Goal: Information Seeking & Learning: Learn about a topic

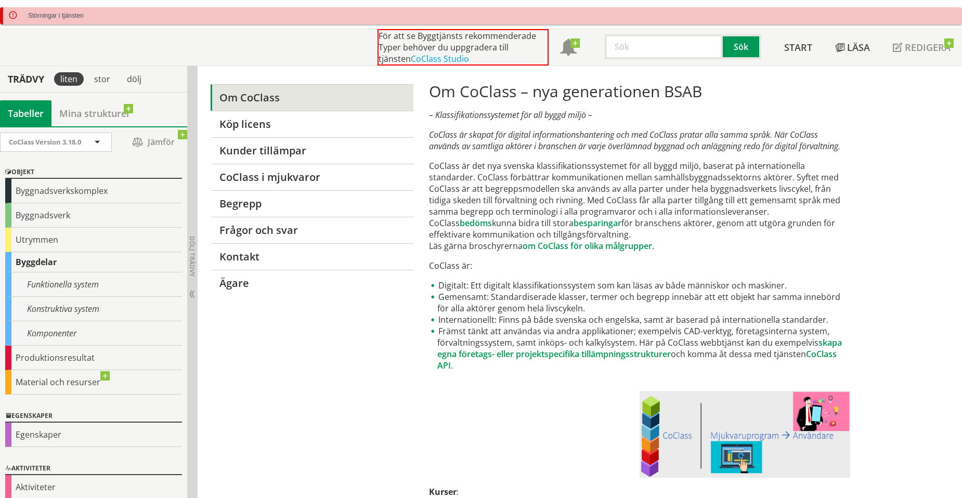
scroll to position [104, 0]
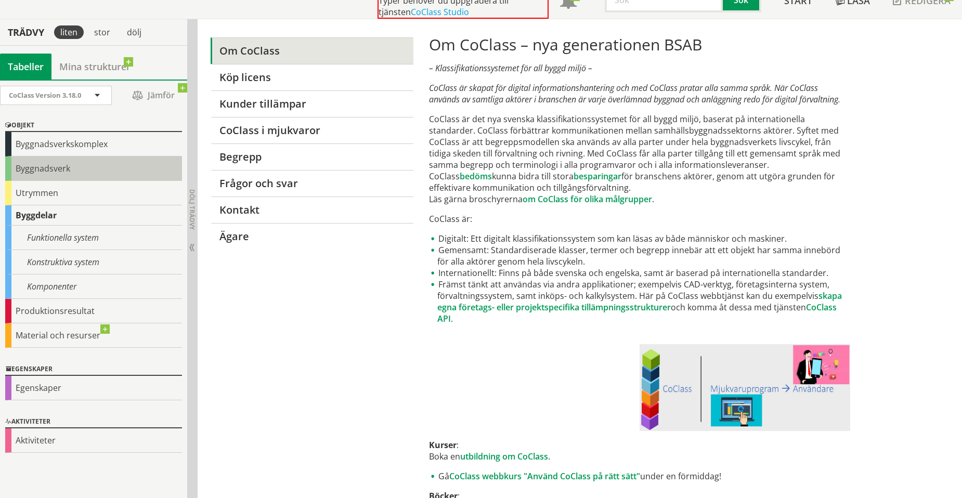
click at [61, 165] on div "Byggnadsverk" at bounding box center [93, 169] width 177 height 24
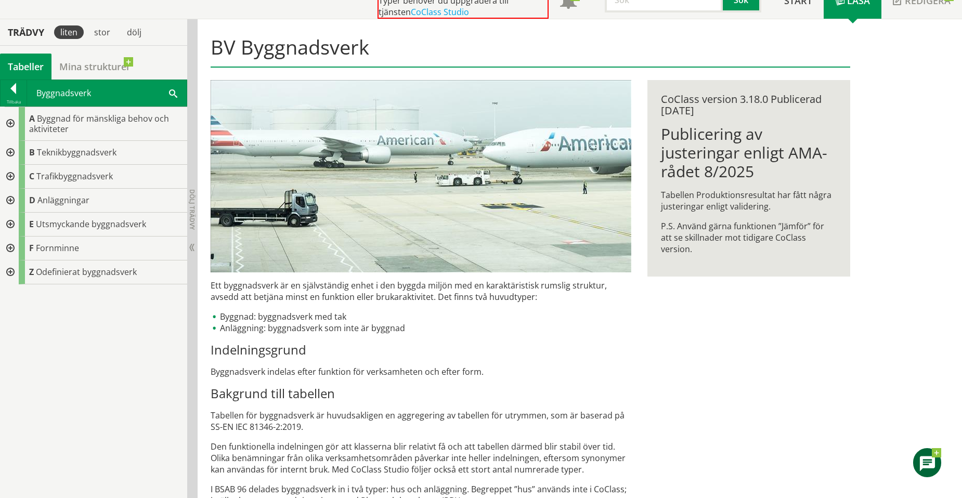
click at [9, 123] on div at bounding box center [9, 124] width 19 height 34
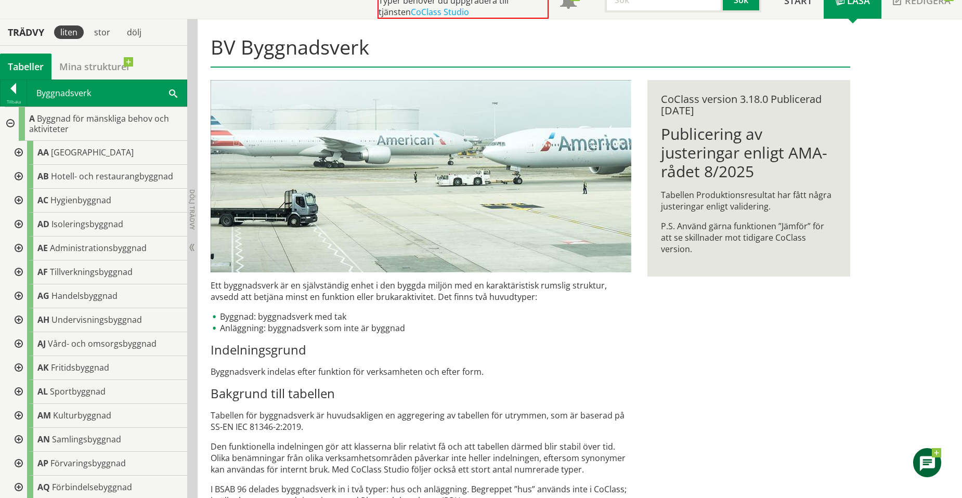
click at [9, 123] on div at bounding box center [9, 124] width 19 height 34
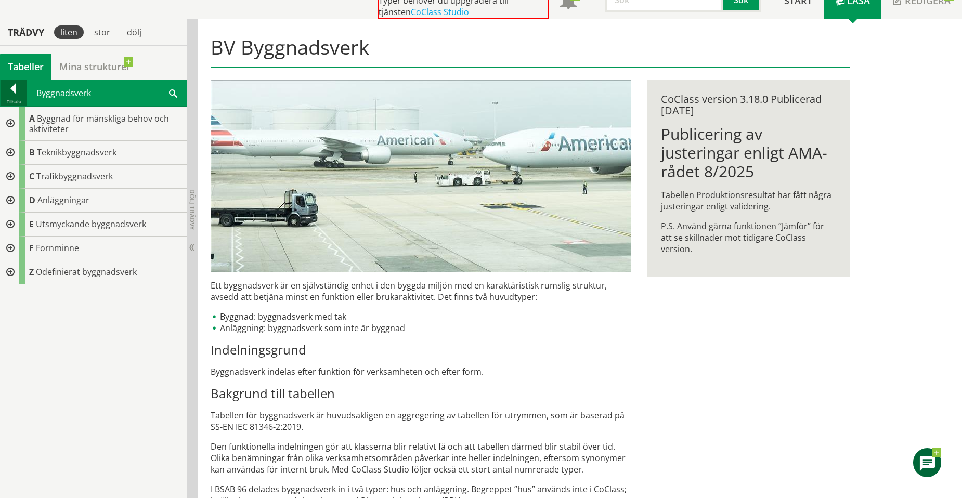
click at [9, 89] on div at bounding box center [14, 90] width 26 height 15
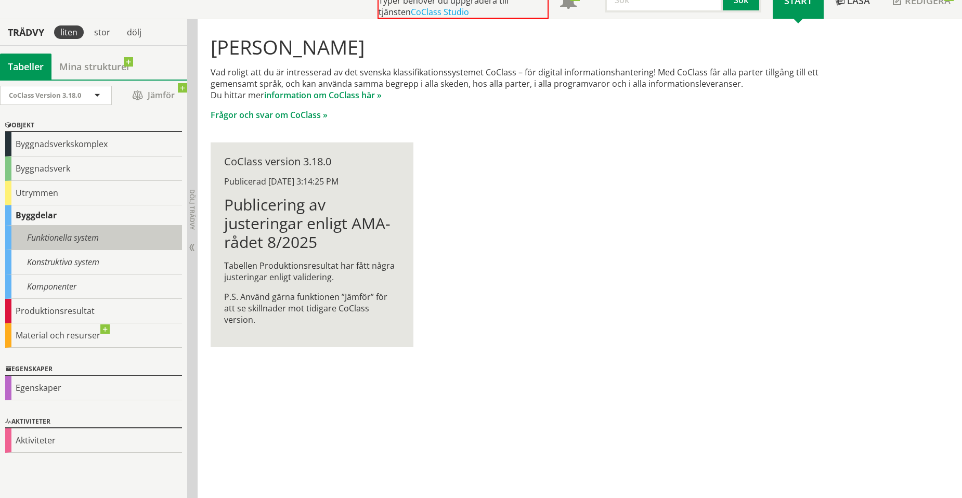
click at [54, 240] on div "Funktionella system" at bounding box center [93, 238] width 177 height 24
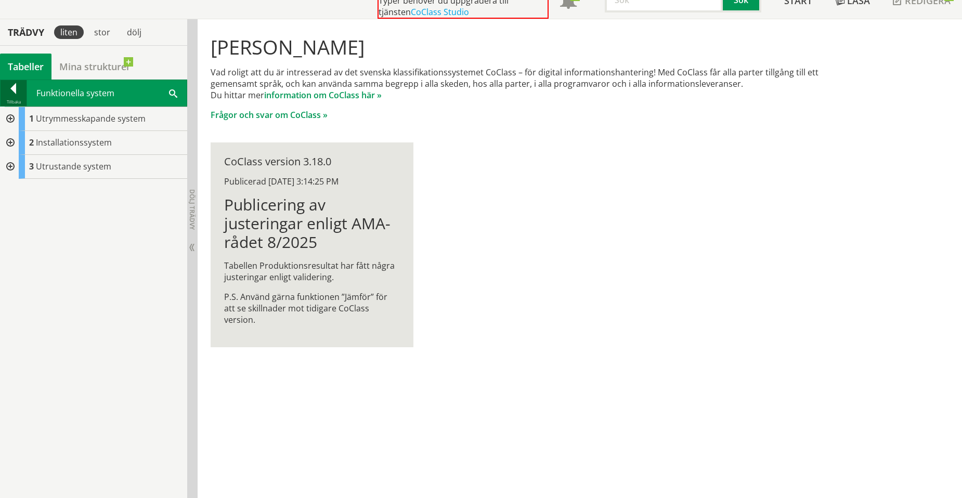
click at [11, 85] on div at bounding box center [14, 90] width 26 height 15
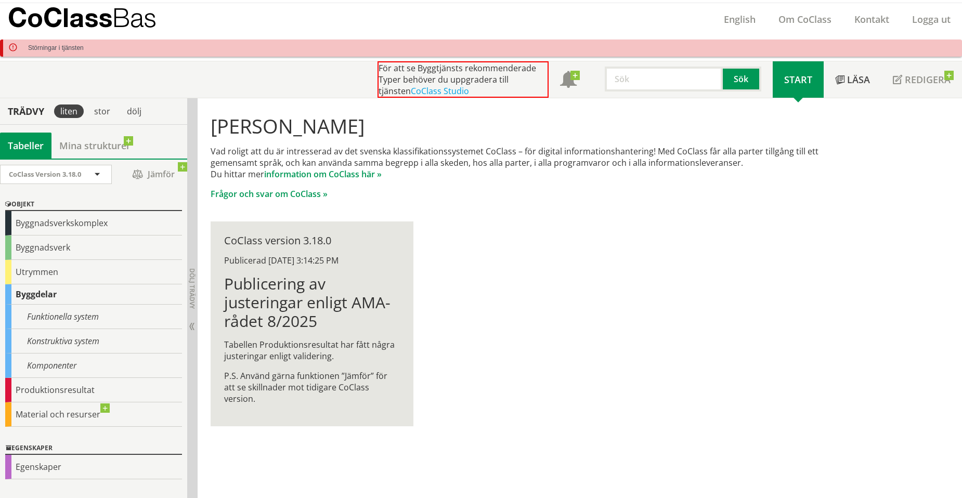
scroll to position [26, 0]
click at [504, 283] on div "[PERSON_NAME] Vad roligt att du är intresserad av det svenska klassifikationssy…" at bounding box center [531, 269] width 666 height 345
